Goal: Information Seeking & Learning: Check status

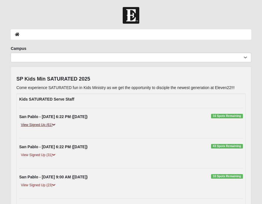
click at [50, 125] on link "View Signed Up (61)" at bounding box center [38, 125] width 38 height 6
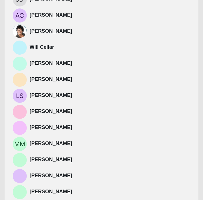
scroll to position [870, 0]
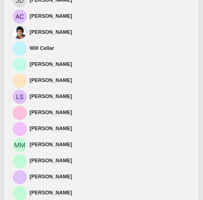
drag, startPoint x: 73, startPoint y: 192, endPoint x: 31, endPoint y: 192, distance: 41.7
click at [31, 192] on h4 "[PERSON_NAME]" at bounding box center [110, 193] width 160 height 6
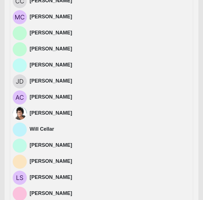
scroll to position [792, 0]
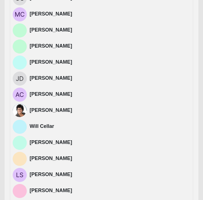
drag, startPoint x: 67, startPoint y: 189, endPoint x: 29, endPoint y: 191, distance: 38.3
click at [29, 191] on div "[PERSON_NAME]" at bounding box center [101, 191] width 177 height 14
copy div "[PERSON_NAME]"
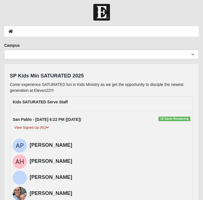
scroll to position [0, 0]
